Goal: Information Seeking & Learning: Learn about a topic

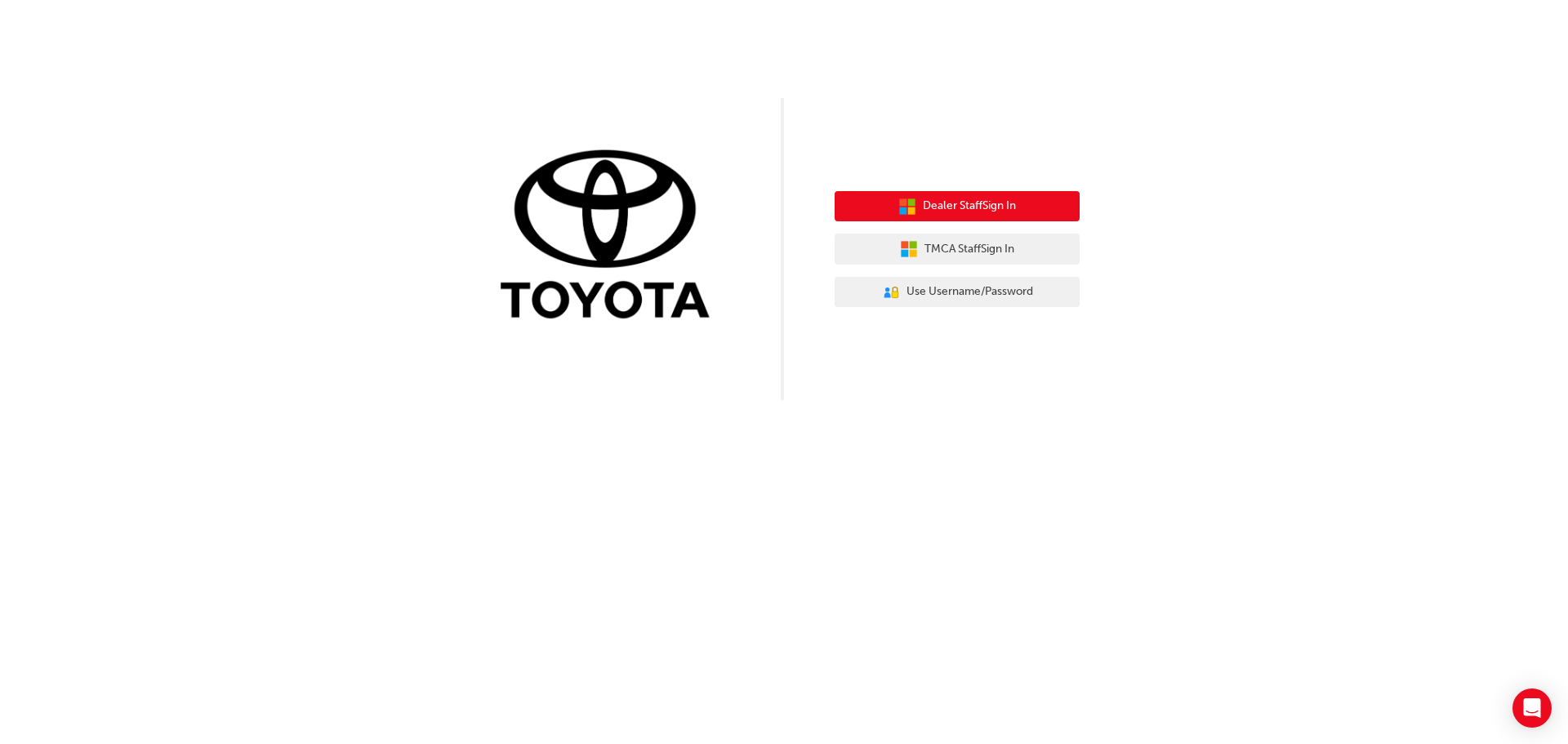
click at [979, 208] on span "Dealer Staff Sign In" at bounding box center [969, 206] width 93 height 19
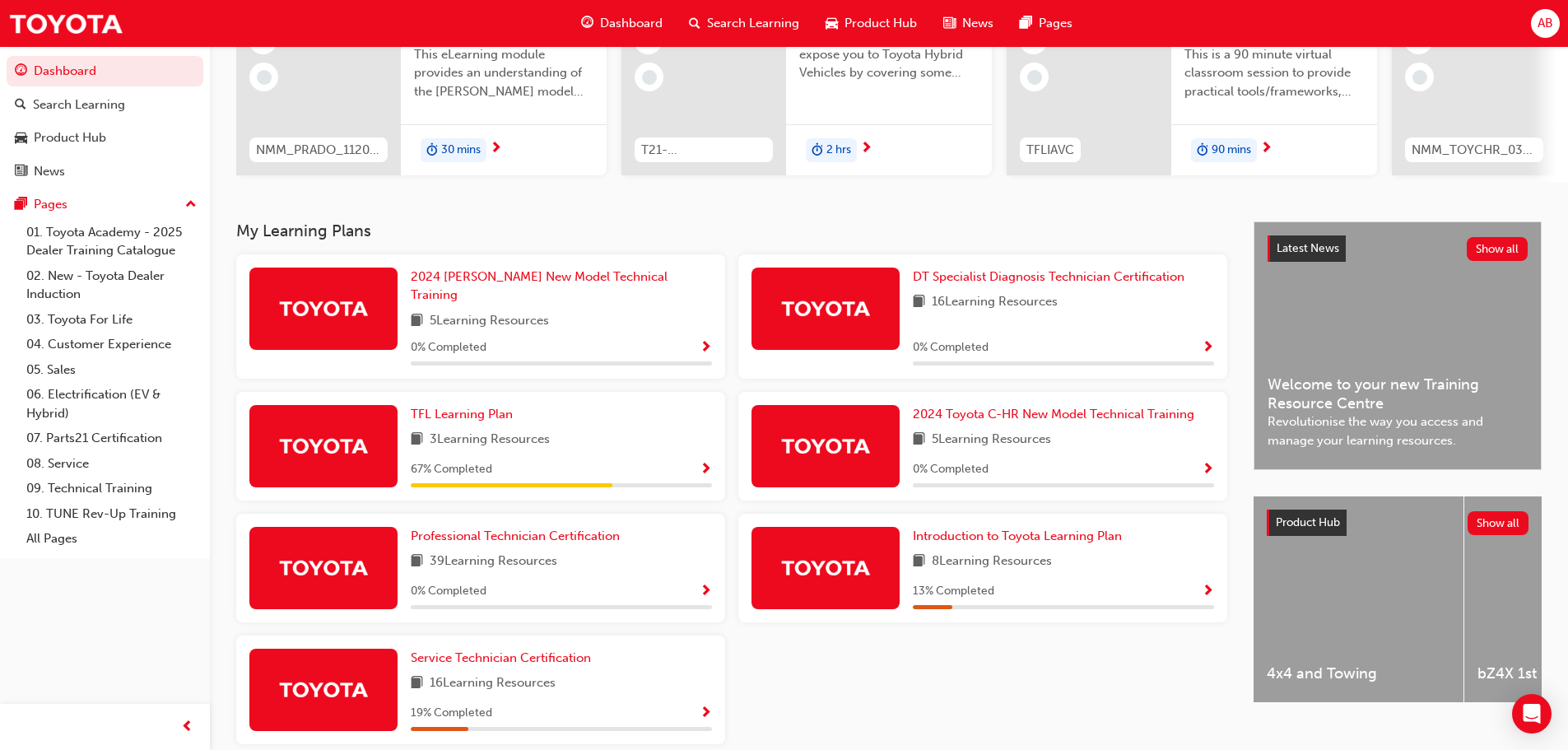
scroll to position [263, 0]
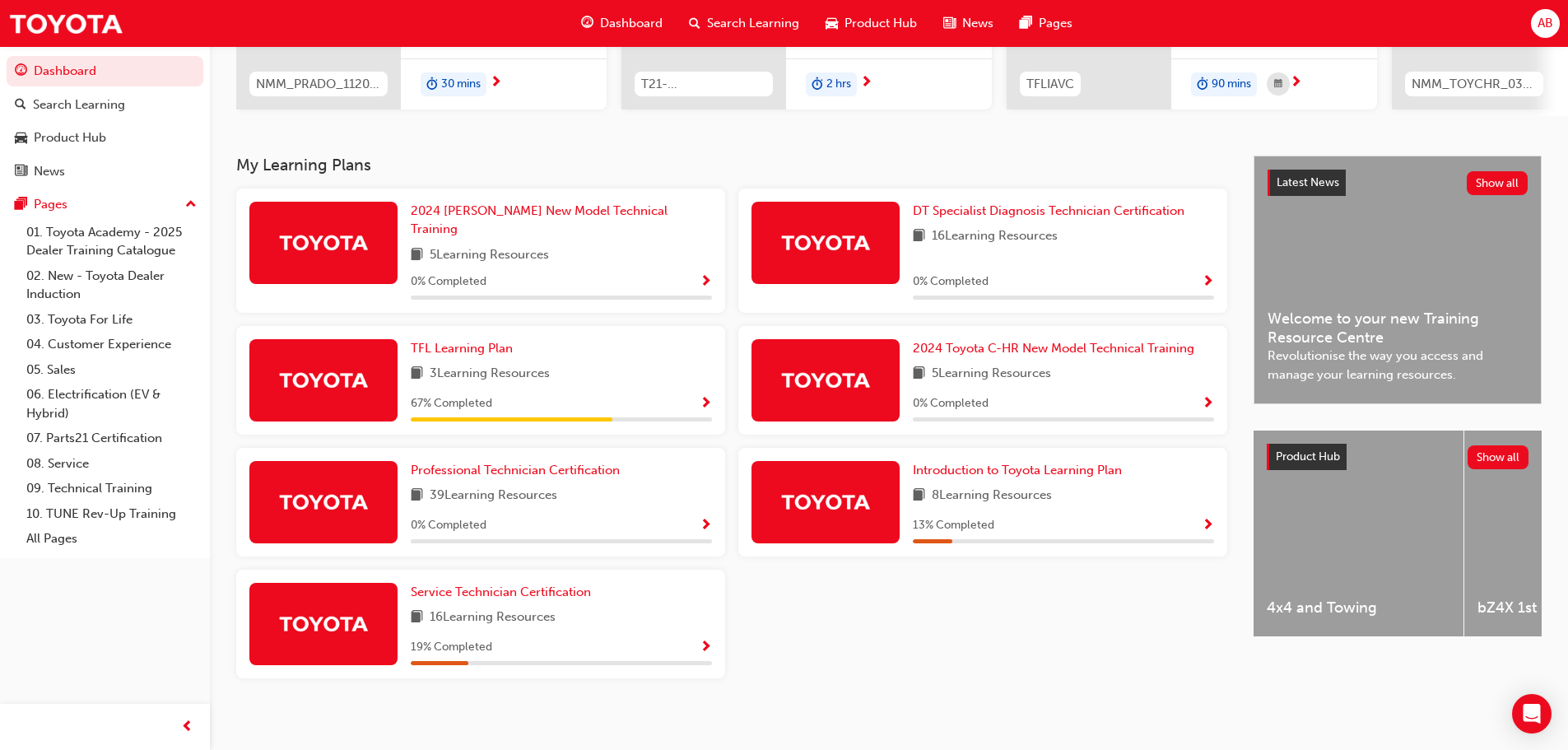
click at [712, 639] on div "Service Technician Certification 16 Learning Resources 19 % Completed" at bounding box center [480, 624] width 488 height 109
click at [704, 641] on span "Show Progress" at bounding box center [705, 648] width 12 height 15
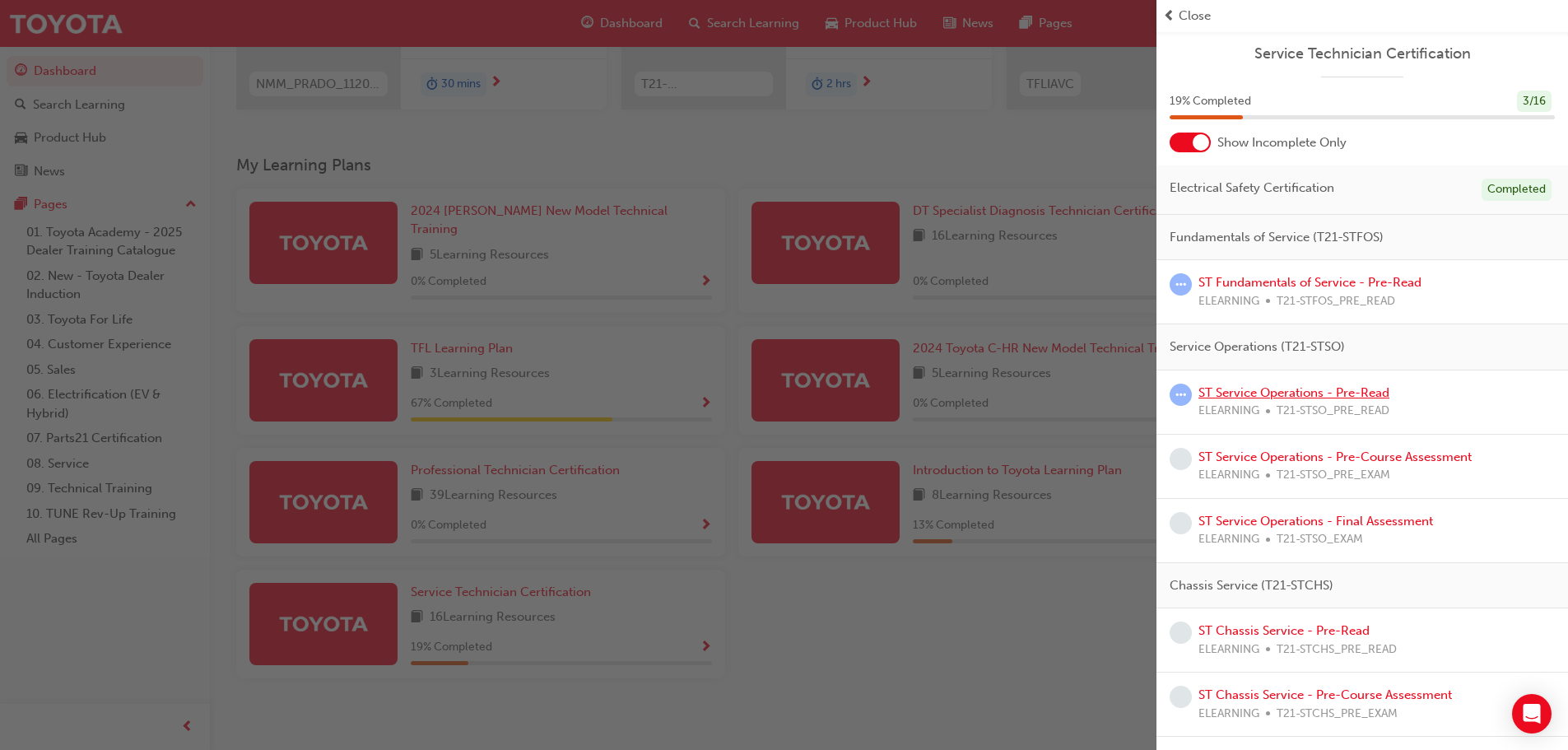
click at [1315, 399] on link "ST Service Operations - Pre-Read" at bounding box center [1293, 393] width 191 height 15
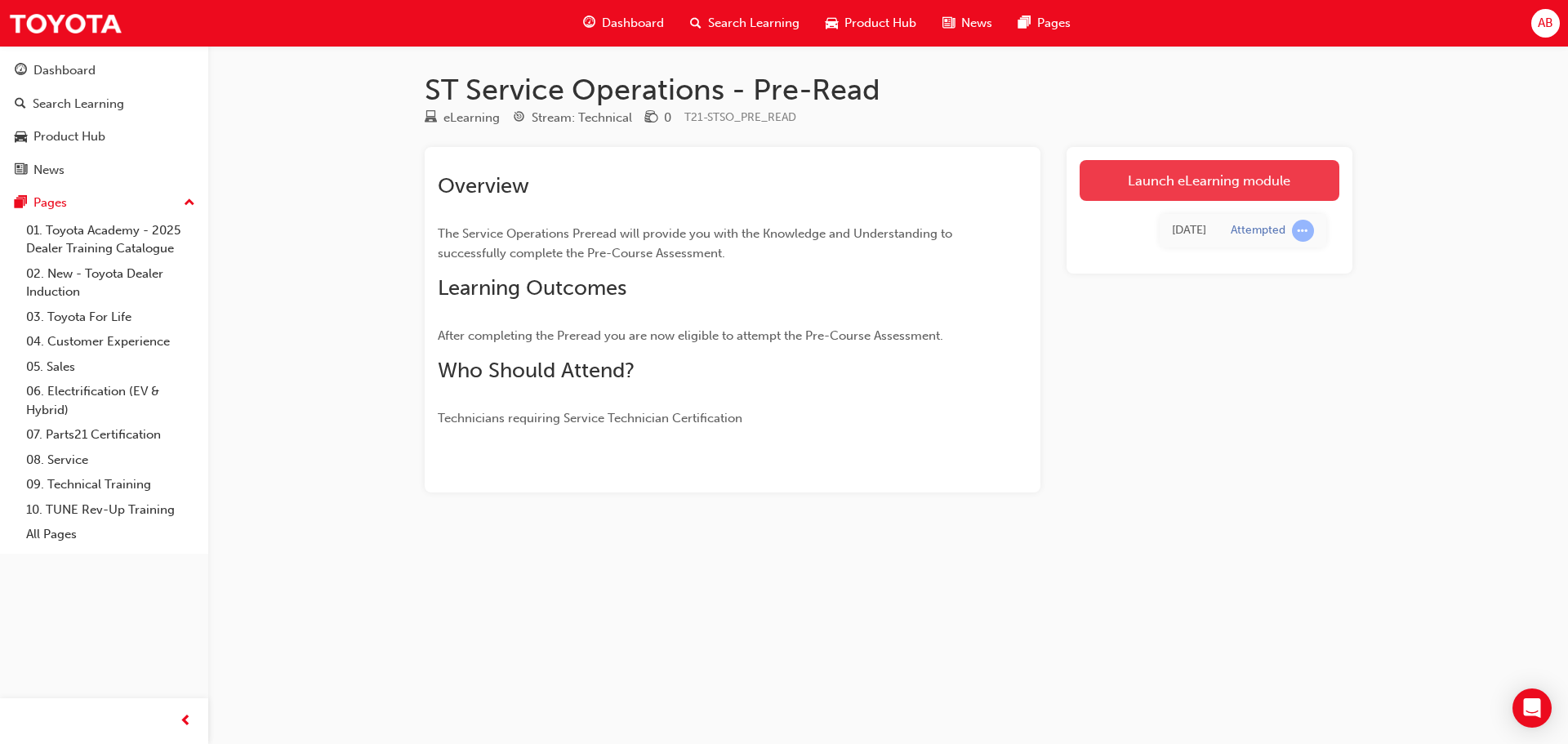
click at [1188, 180] on link "Launch eLearning module" at bounding box center [1209, 180] width 260 height 41
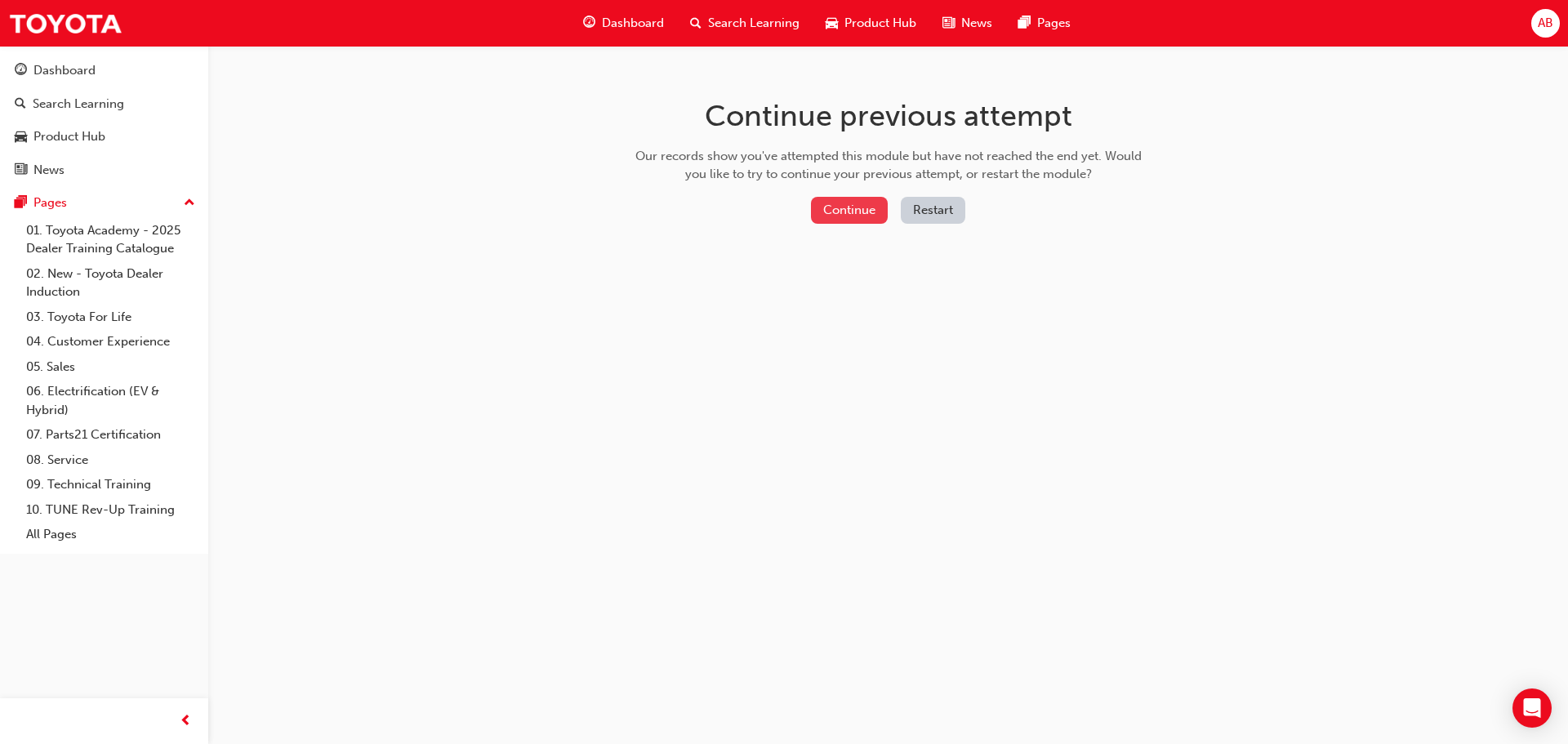
click at [830, 210] on button "Continue" at bounding box center [849, 210] width 77 height 27
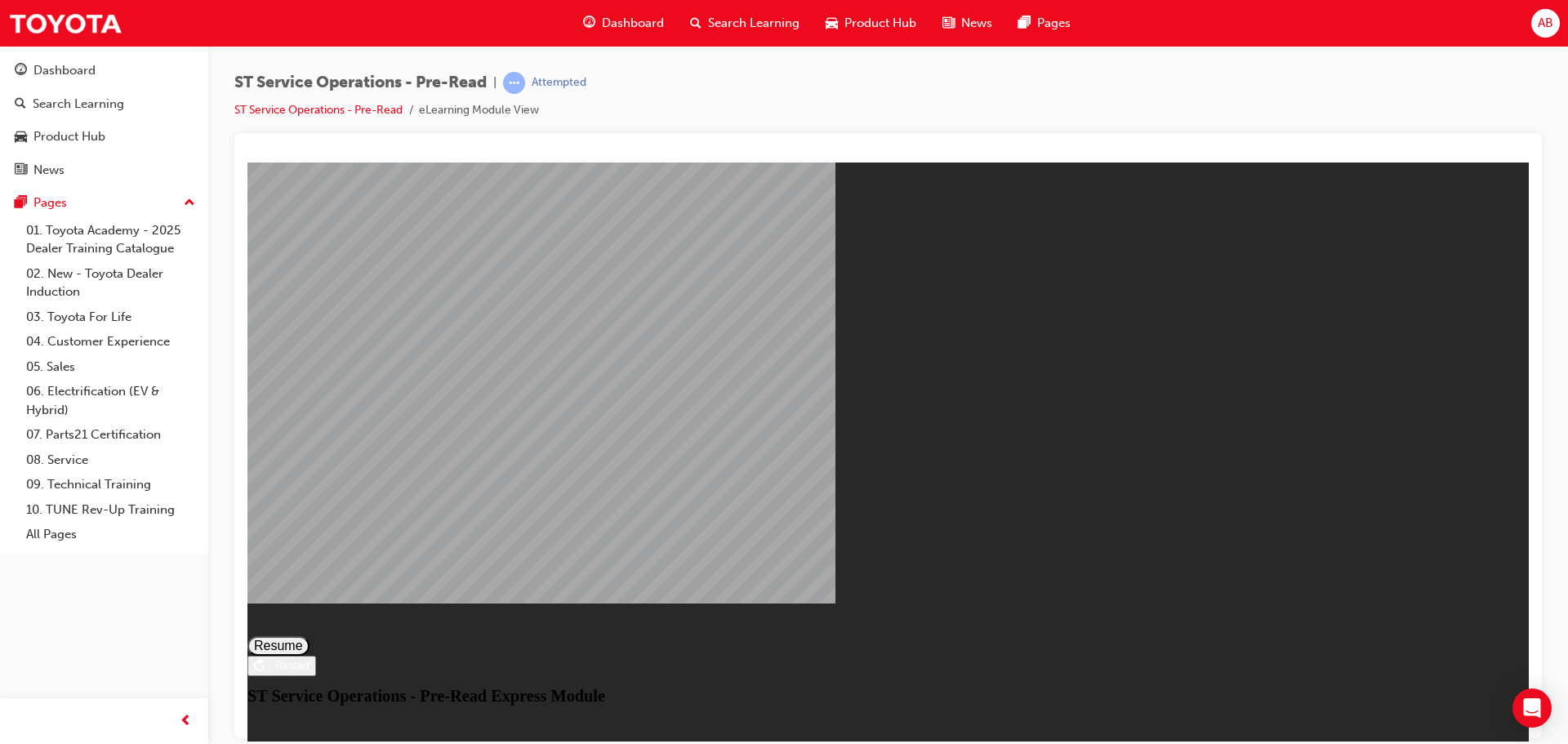
click at [310, 636] on button "Resume" at bounding box center [278, 645] width 62 height 19
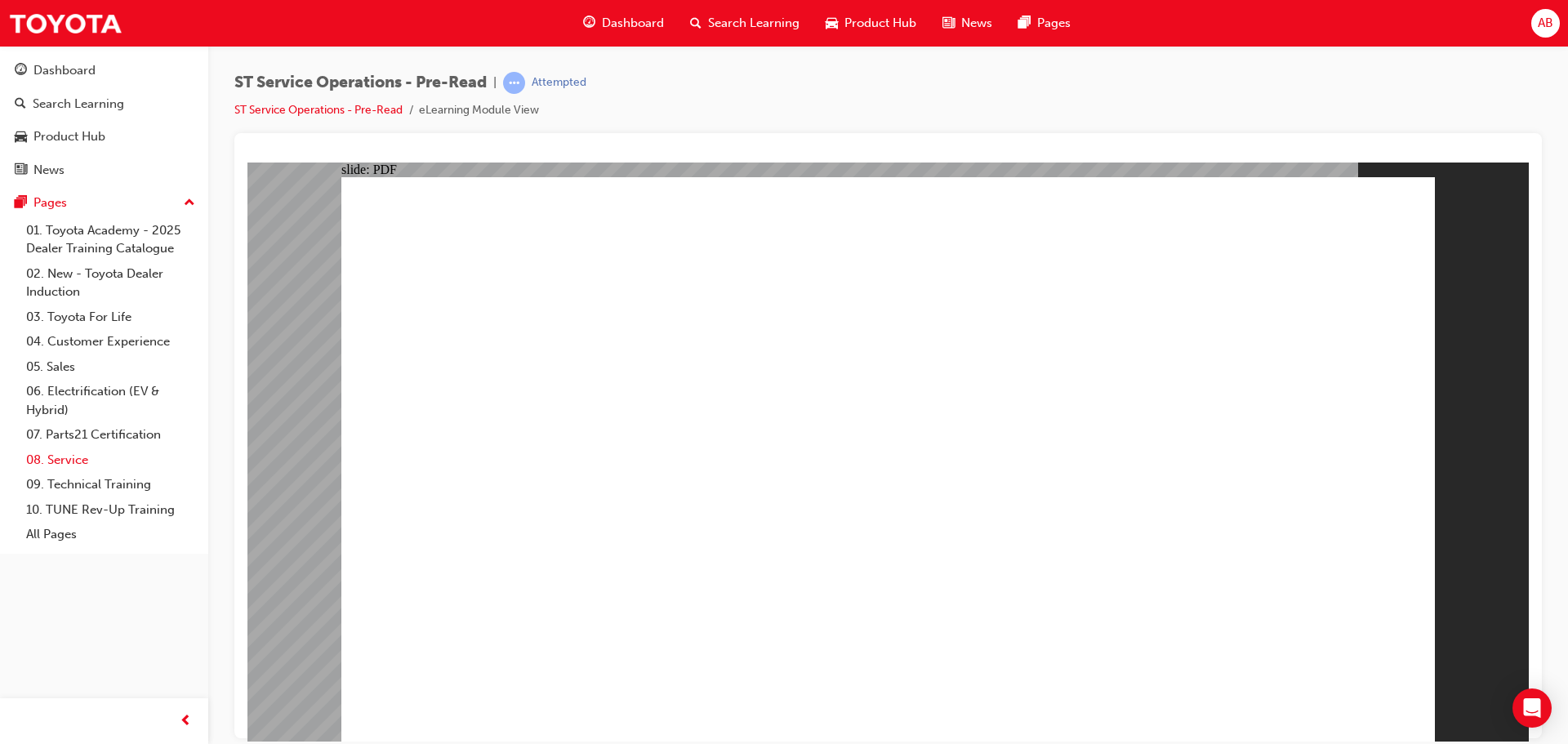
click at [75, 462] on link "08. Service" at bounding box center [110, 460] width 182 height 25
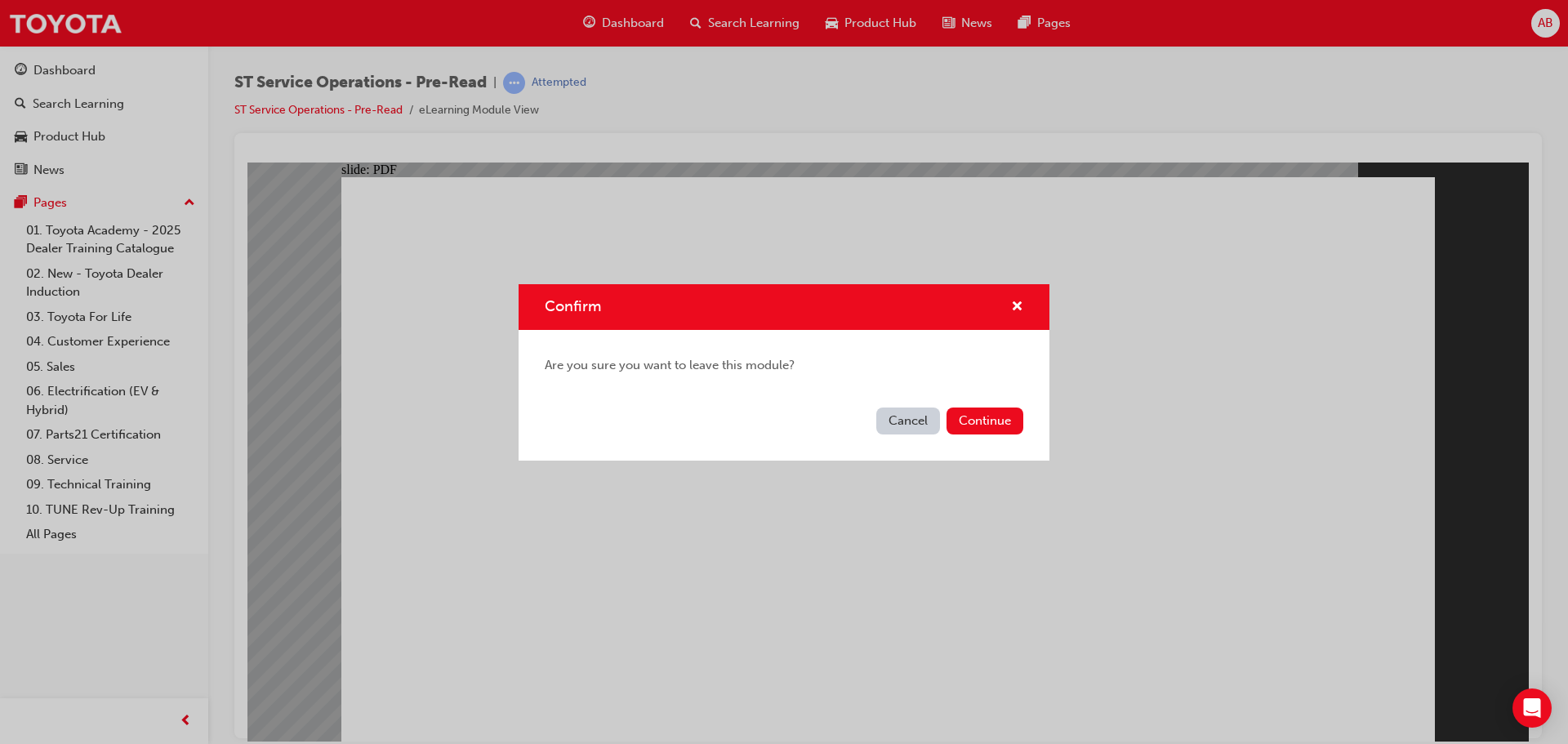
click at [920, 426] on button "Cancel" at bounding box center [907, 420] width 64 height 27
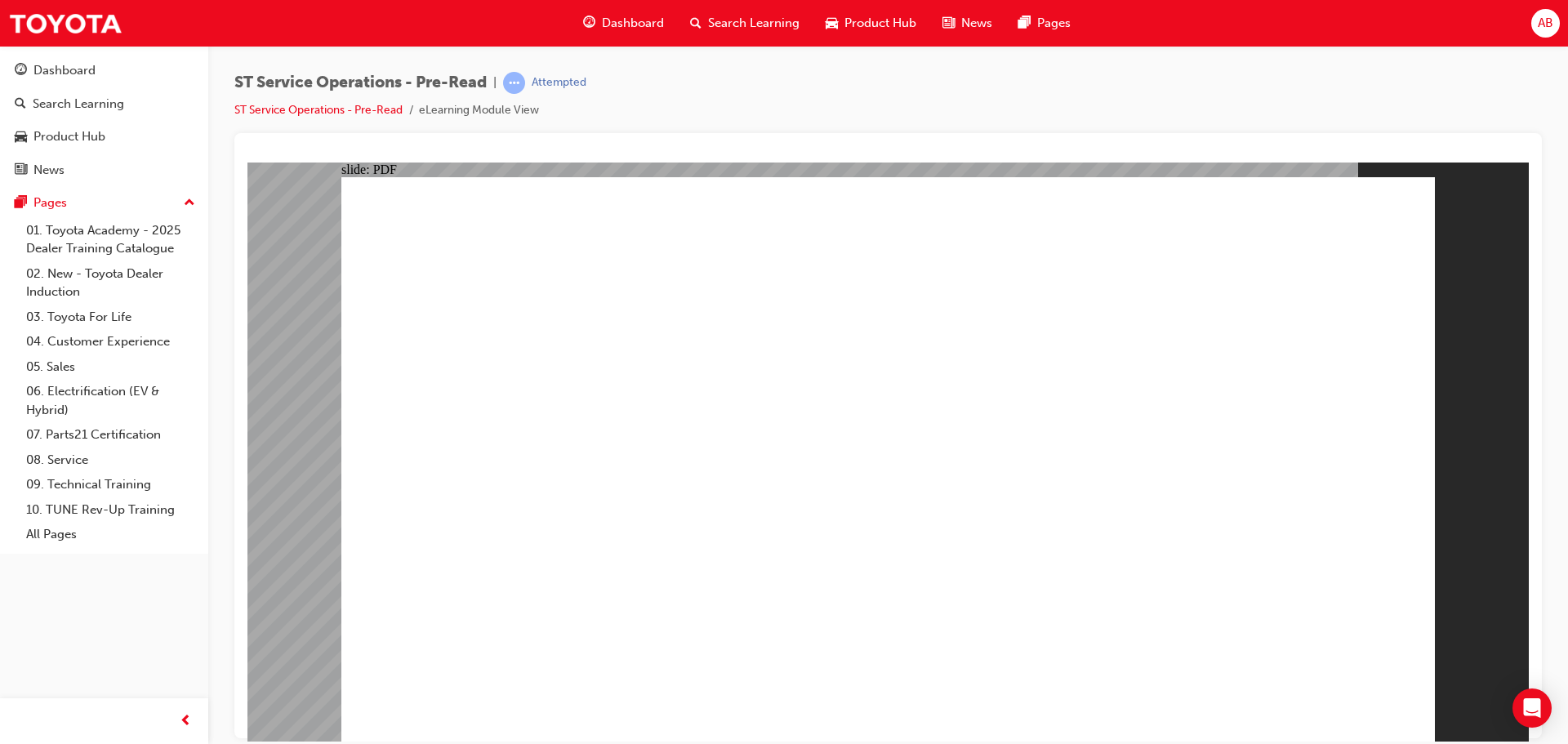
click at [625, 23] on span "Dashboard" at bounding box center [633, 23] width 62 height 19
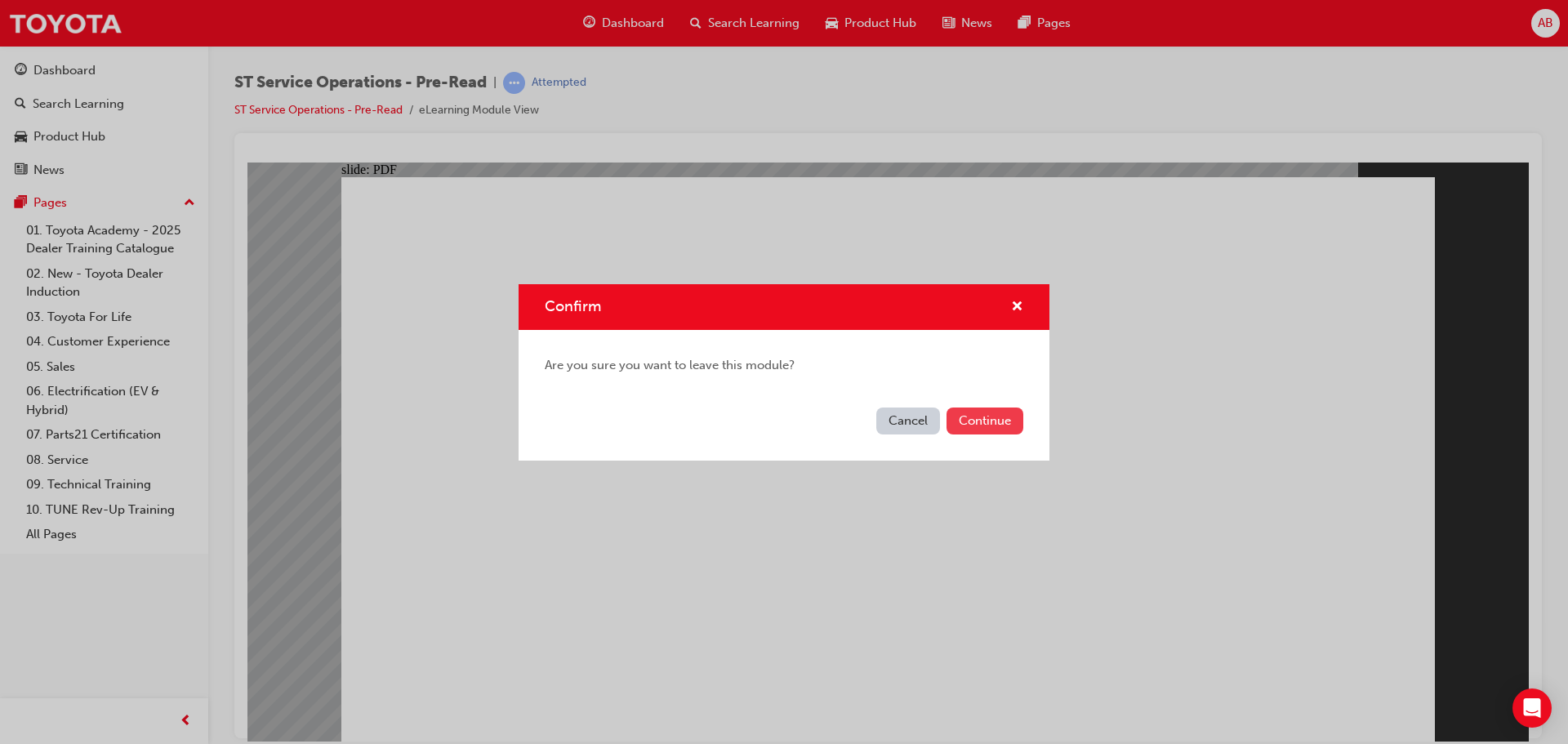
click at [998, 428] on button "Continue" at bounding box center [984, 420] width 77 height 27
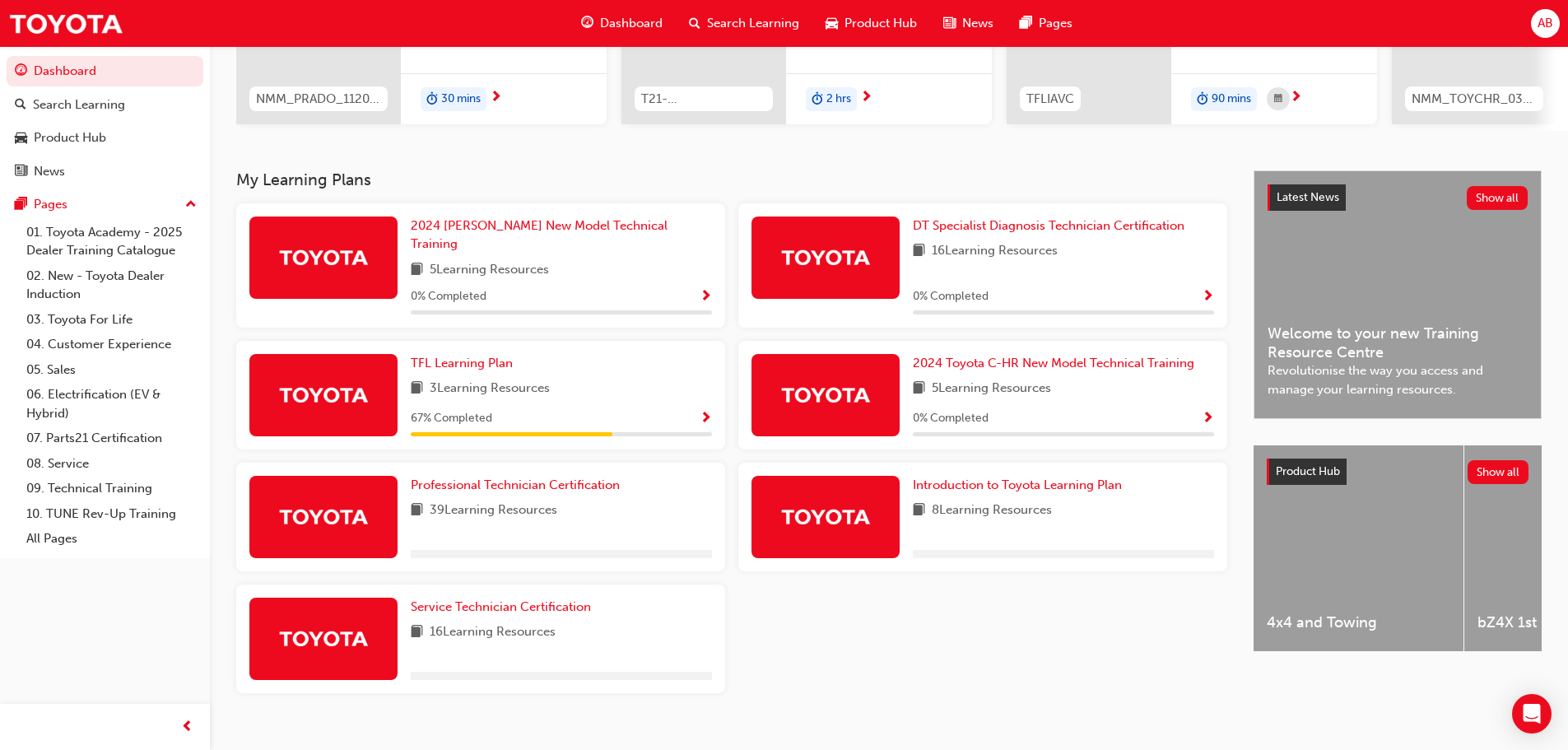
scroll to position [263, 0]
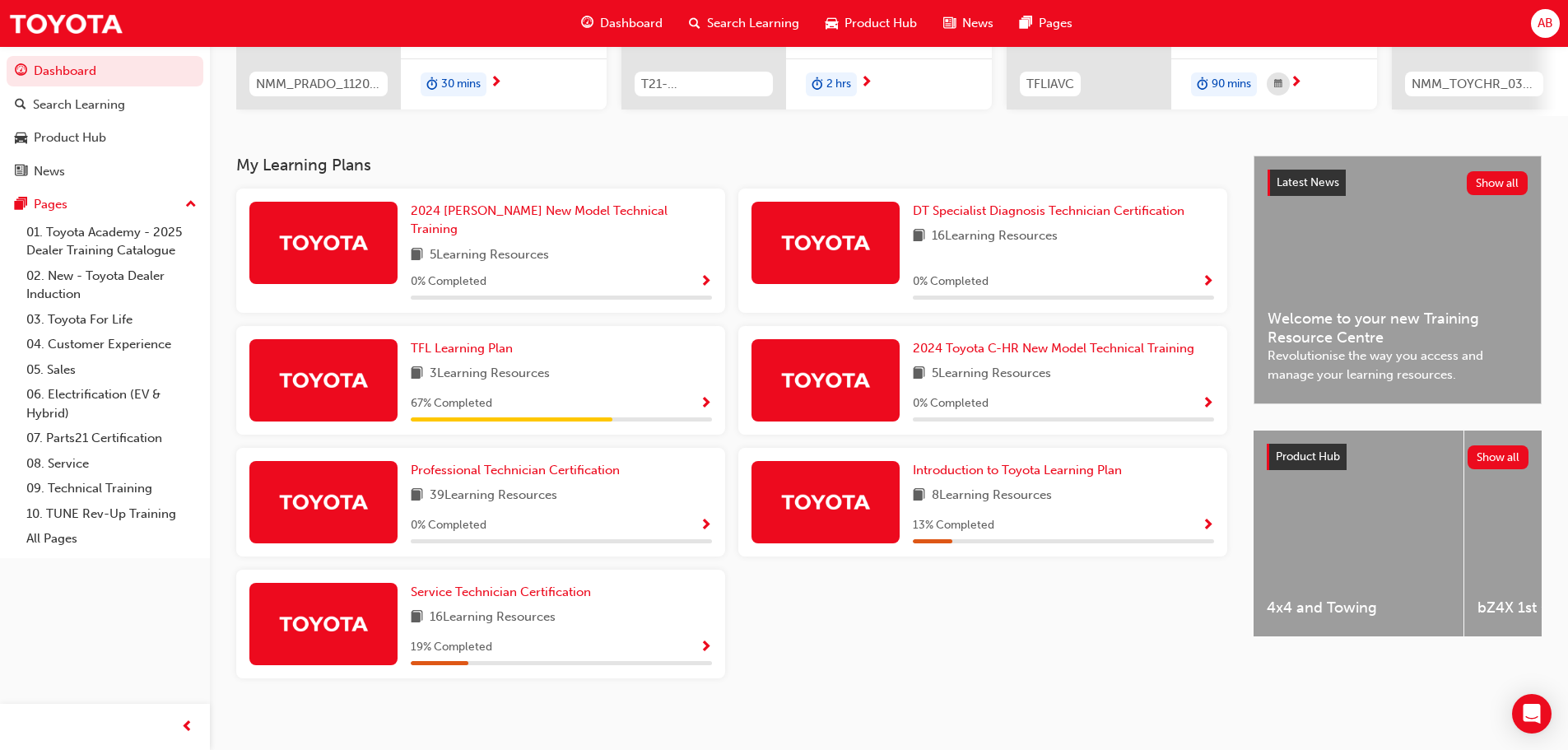
click at [707, 641] on span "Show Progress" at bounding box center [705, 648] width 12 height 15
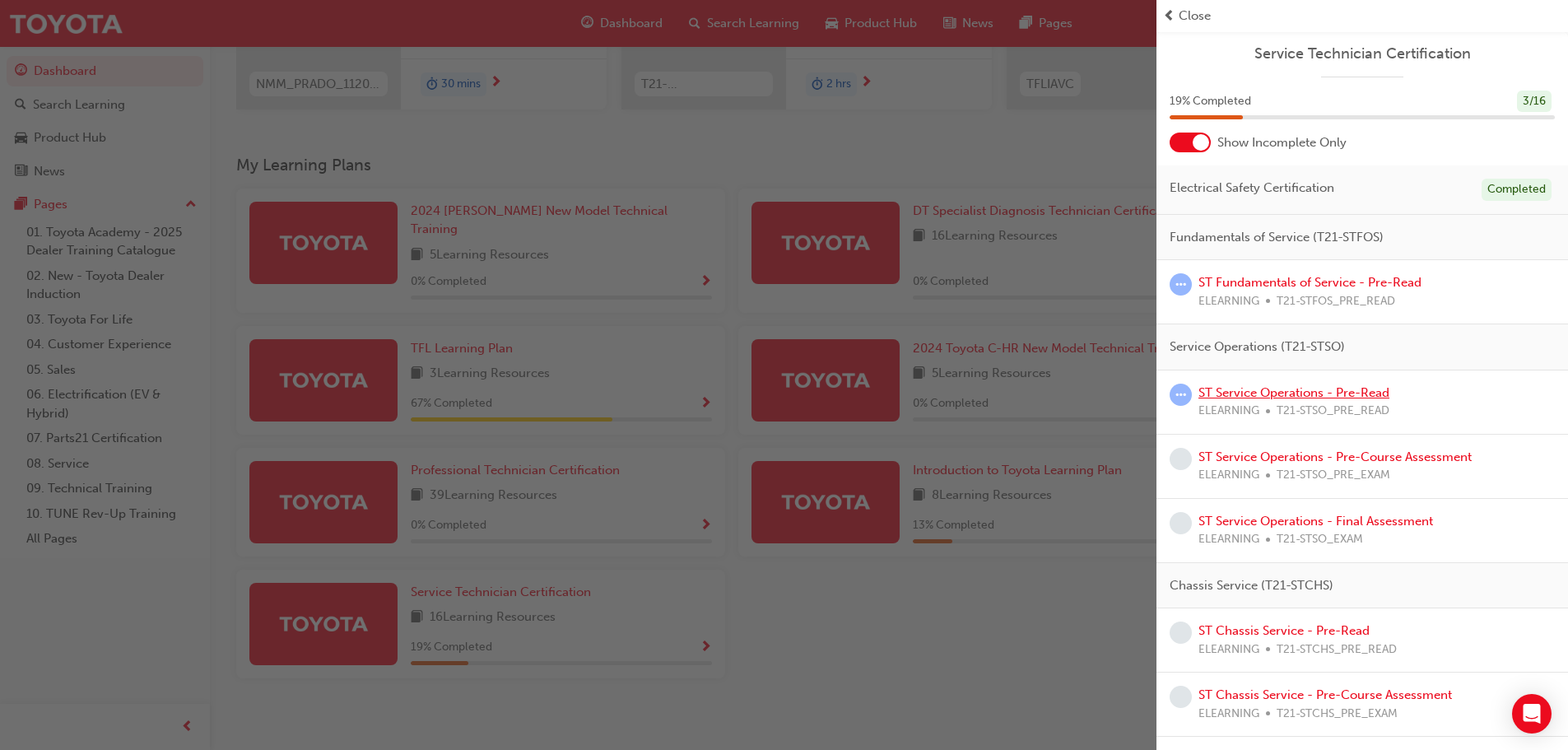
click at [1273, 391] on link "ST Service Operations - Pre-Read" at bounding box center [1293, 393] width 191 height 15
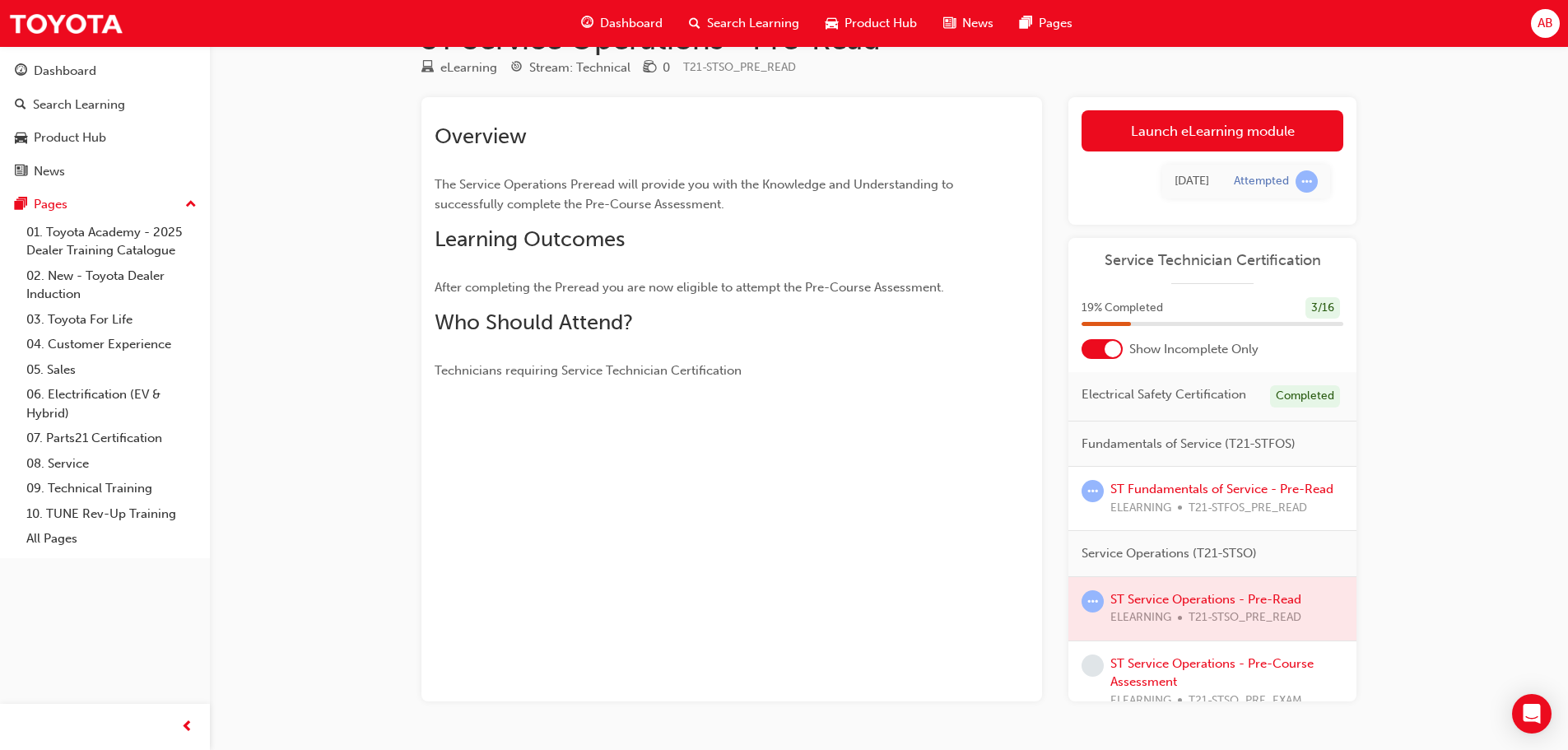
scroll to position [96, 0]
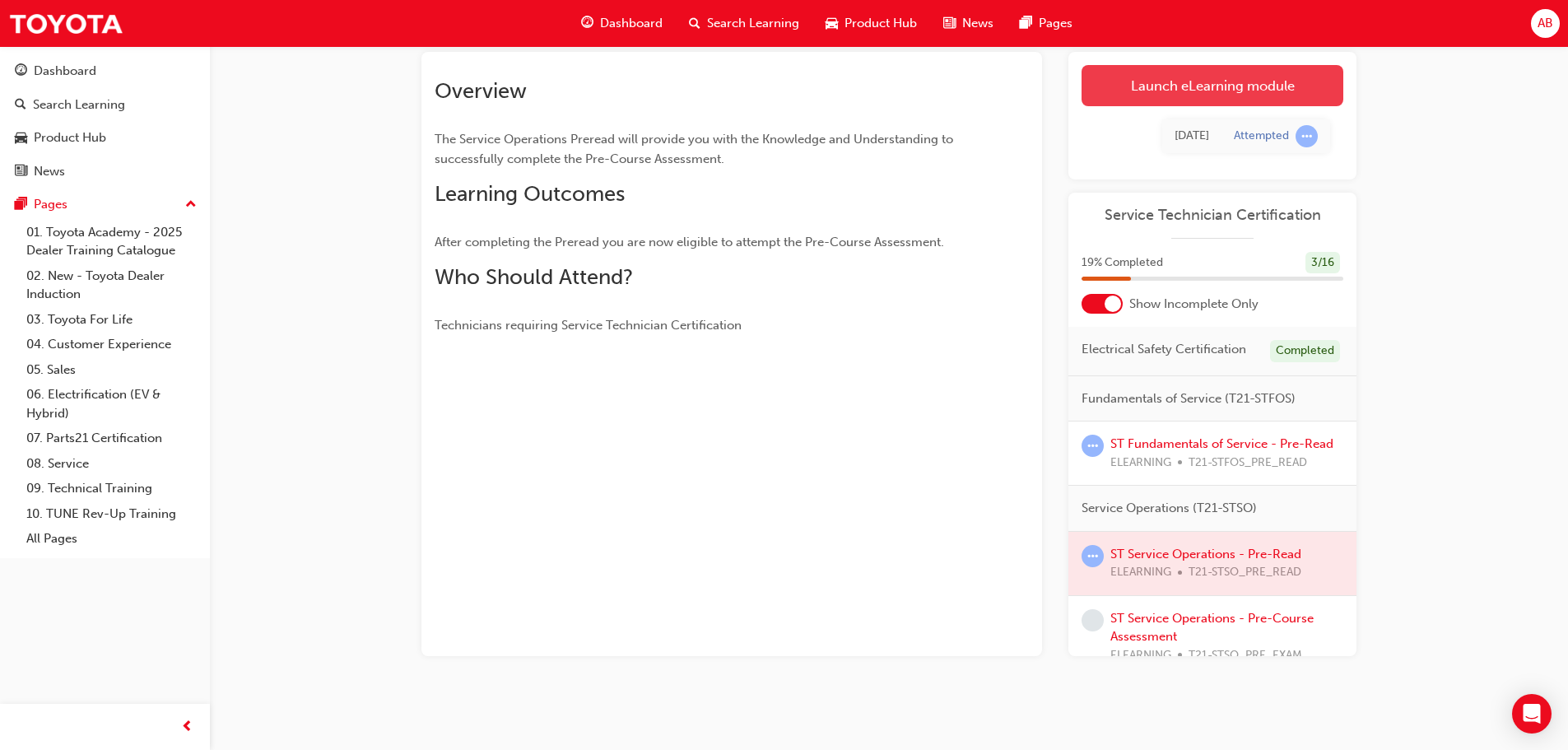
click at [1217, 94] on link "Launch eLearning module" at bounding box center [1212, 86] width 262 height 41
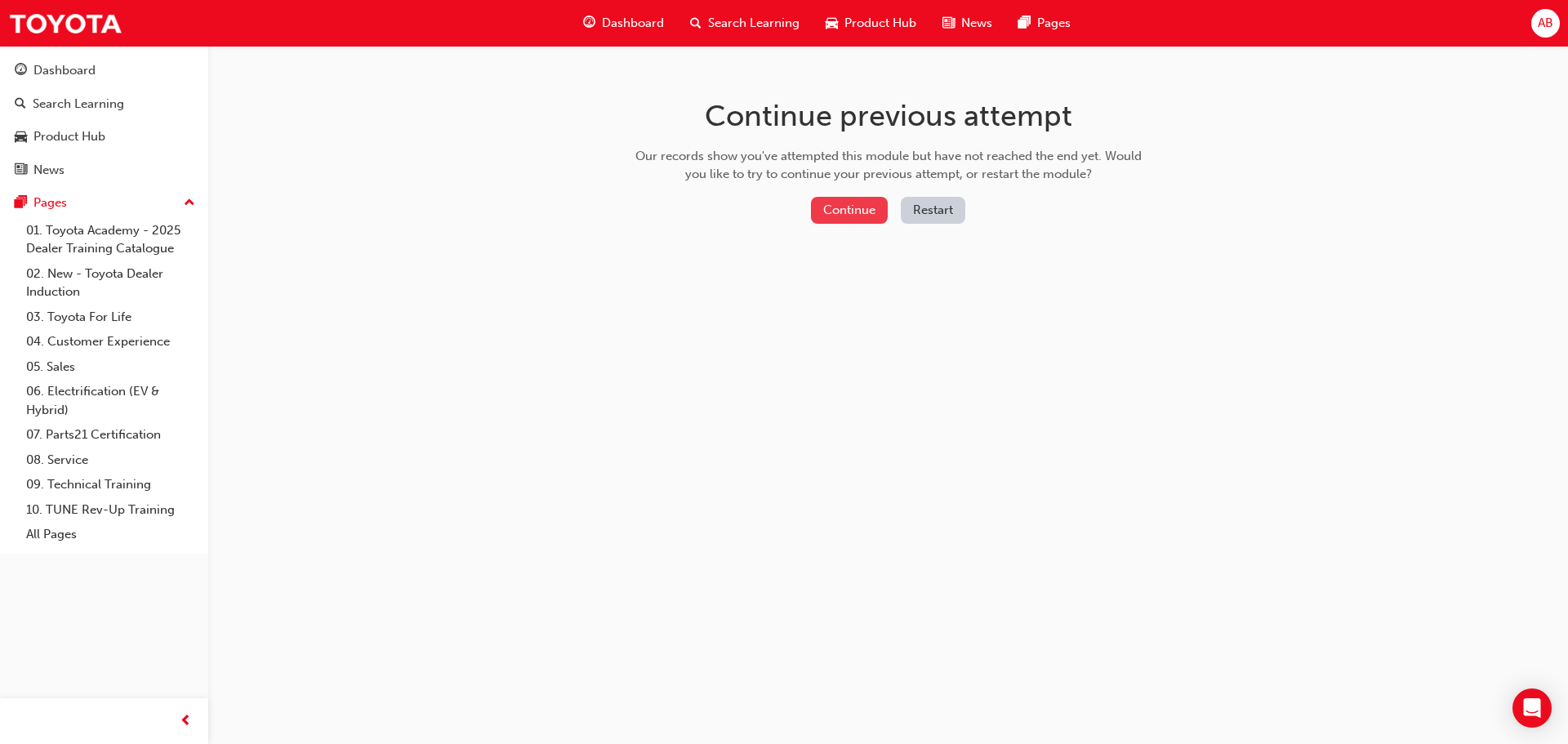
click at [870, 207] on button "Continue" at bounding box center [849, 210] width 77 height 27
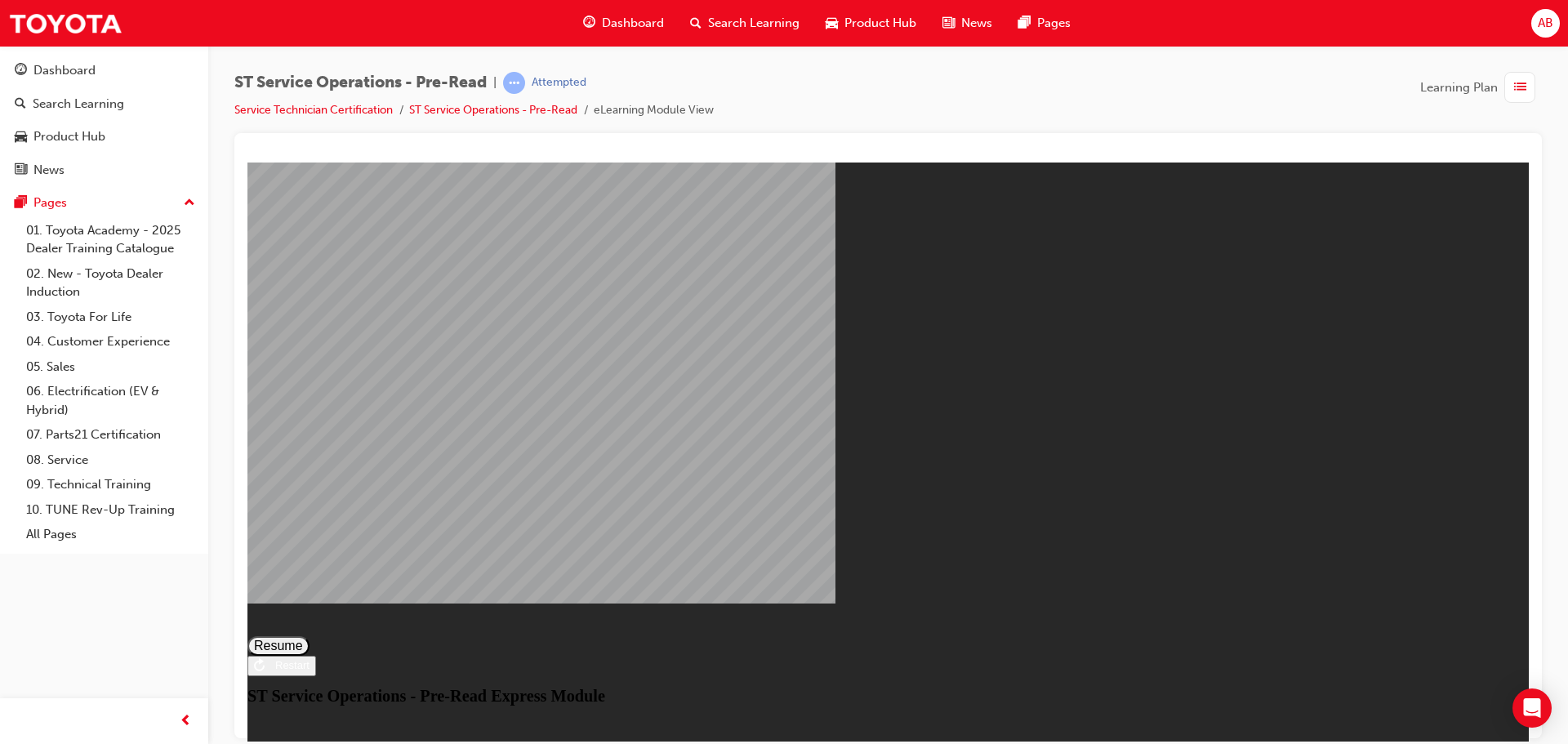
click at [310, 636] on button "Resume" at bounding box center [278, 645] width 62 height 19
